Goal: Information Seeking & Learning: Learn about a topic

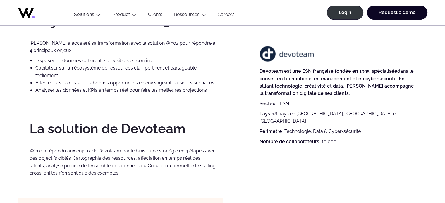
scroll to position [508, 0]
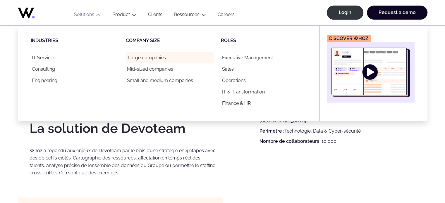
click at [159, 63] on link "Large companies" at bounding box center [170, 57] width 88 height 11
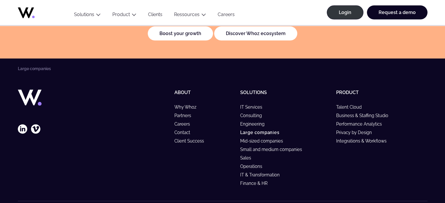
scroll to position [1330, 0]
